Goal: Transaction & Acquisition: Obtain resource

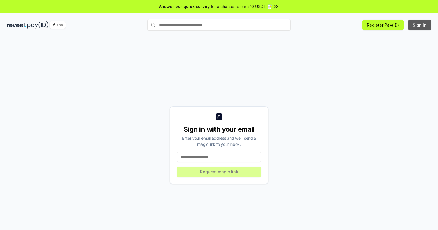
click at [419, 25] on button "Sign In" at bounding box center [419, 25] width 23 height 10
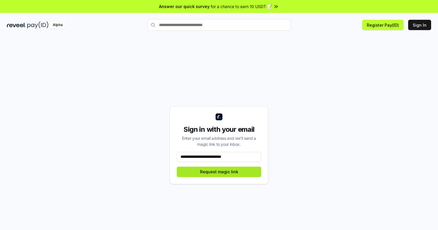
type input "**********"
click at [219, 172] on button "Request magic link" at bounding box center [219, 172] width 84 height 10
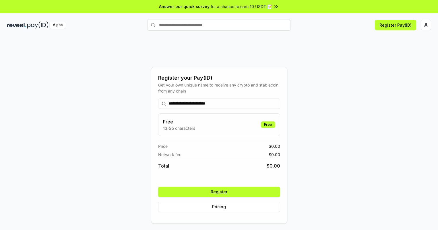
click at [219, 192] on button "Register" at bounding box center [219, 192] width 122 height 10
